Goal: Obtain resource: Obtain resource

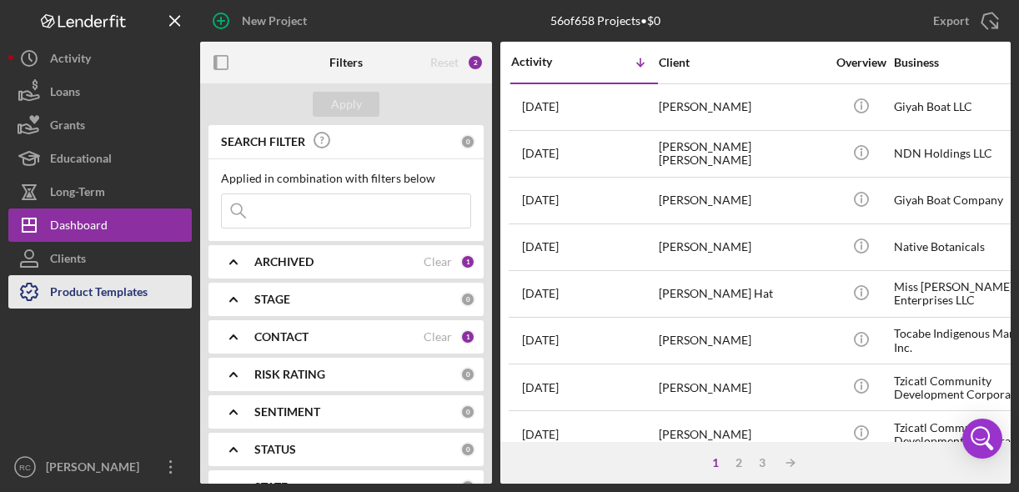
click at [115, 290] on div "Product Templates" at bounding box center [99, 294] width 98 height 38
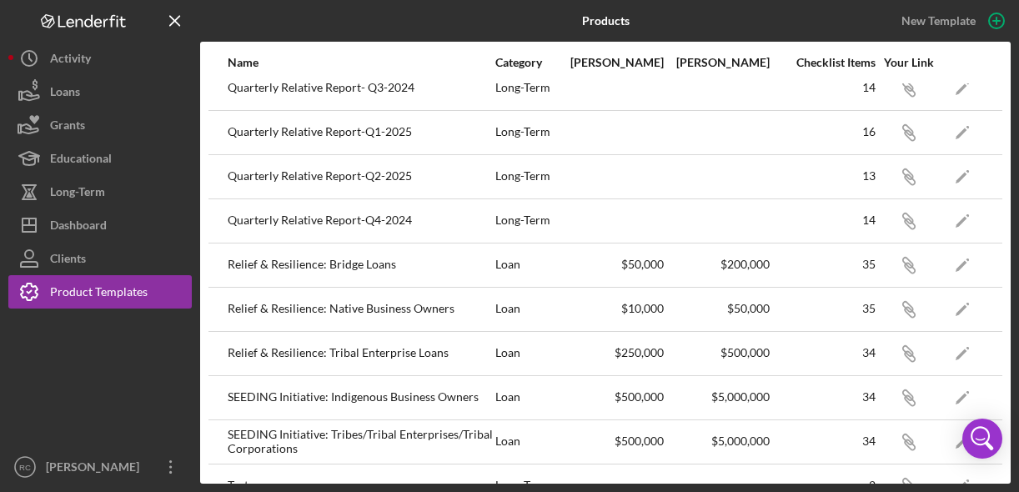
scroll to position [373, 0]
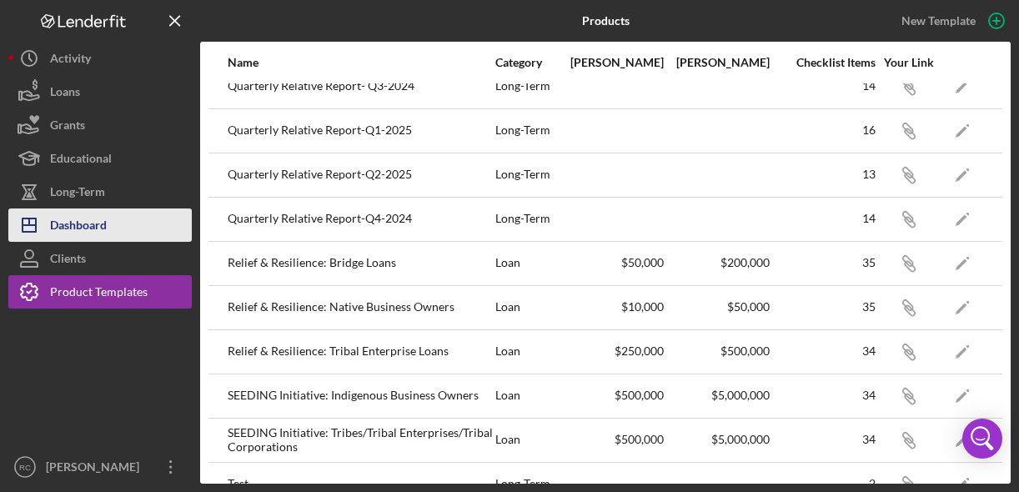
click at [84, 229] on div "Dashboard" at bounding box center [78, 227] width 57 height 38
